Goal: Find specific page/section: Find specific page/section

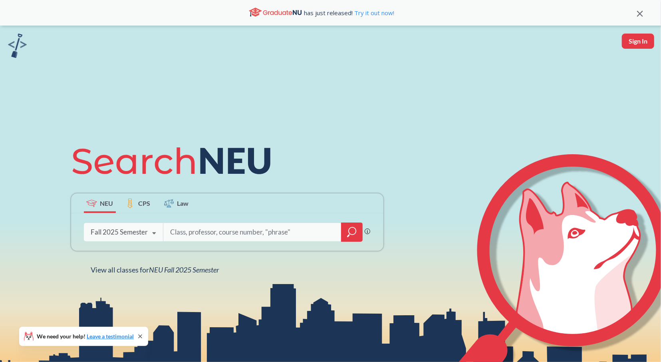
click at [192, 239] on input "search" at bounding box center [252, 232] width 166 height 17
type input "global health"
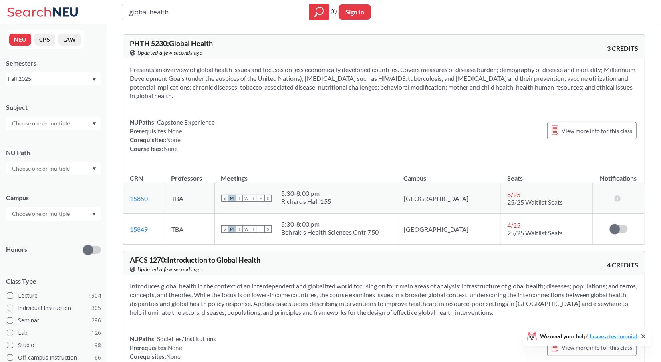
click at [209, 10] on input "global health" at bounding box center [215, 12] width 175 height 14
type input "cs 2100"
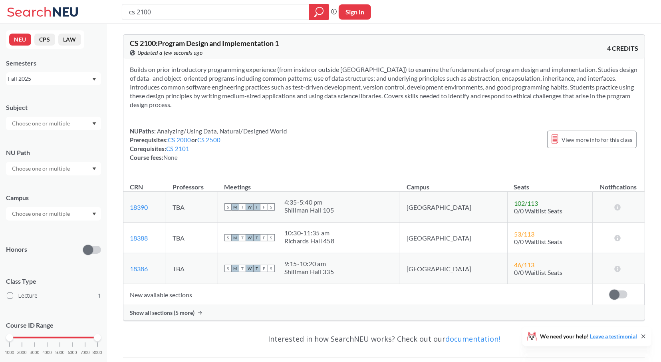
click at [334, 269] on div "Shillman Hall 335" at bounding box center [309, 272] width 50 height 8
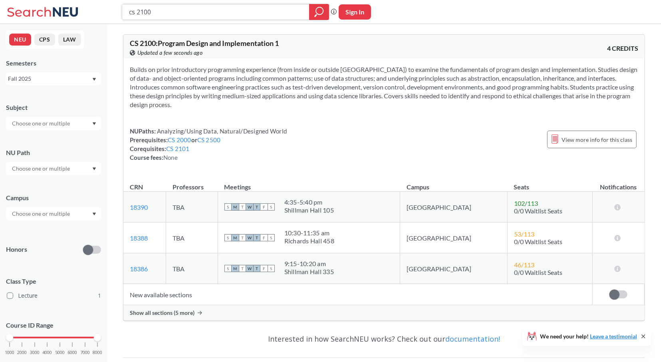
click at [237, 13] on input "cs 2100" at bounding box center [215, 12] width 175 height 14
type input "cs 2000"
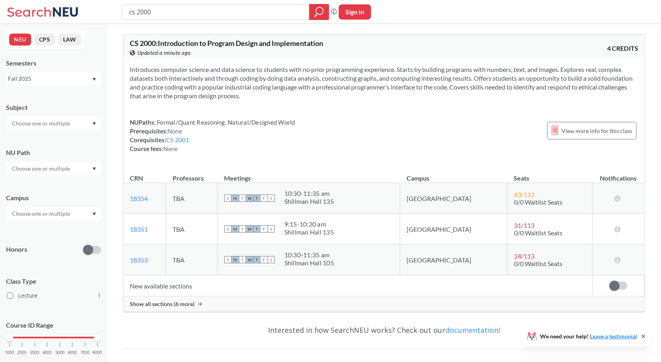
click at [253, 9] on input "cs 2000" at bounding box center [215, 12] width 175 height 14
